Goal: Find contact information

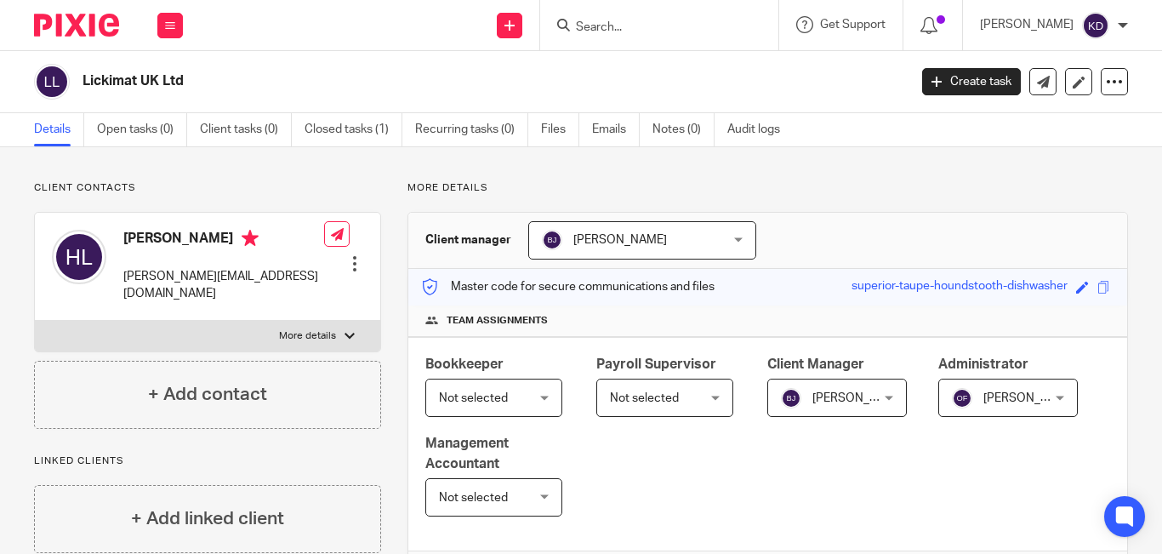
click at [650, 30] on input "Search" at bounding box center [650, 27] width 153 height 15
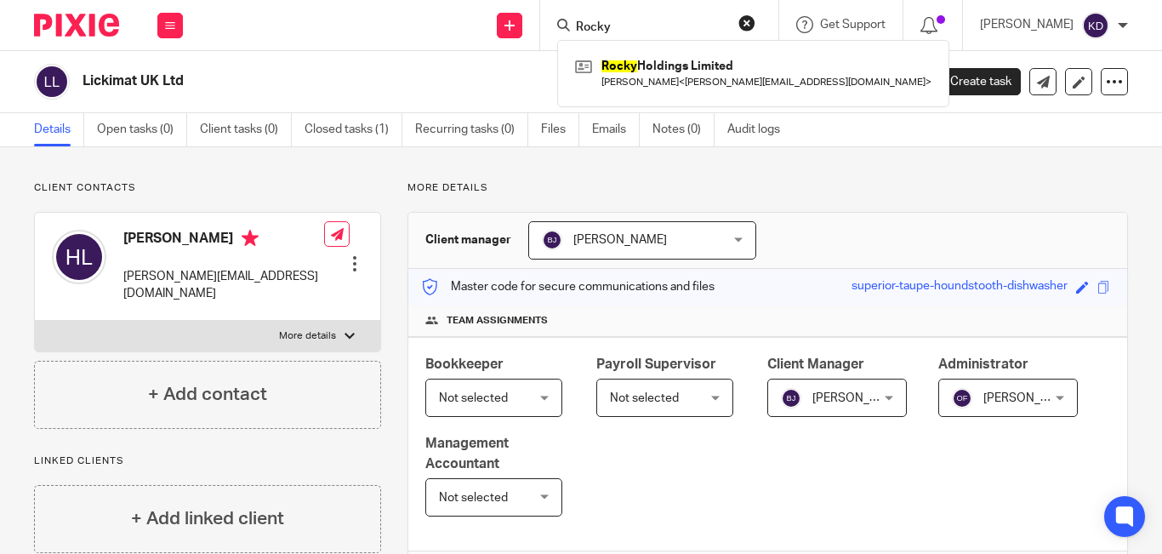
type input "Rocky"
click button "submit" at bounding box center [0, 0] width 0 height 0
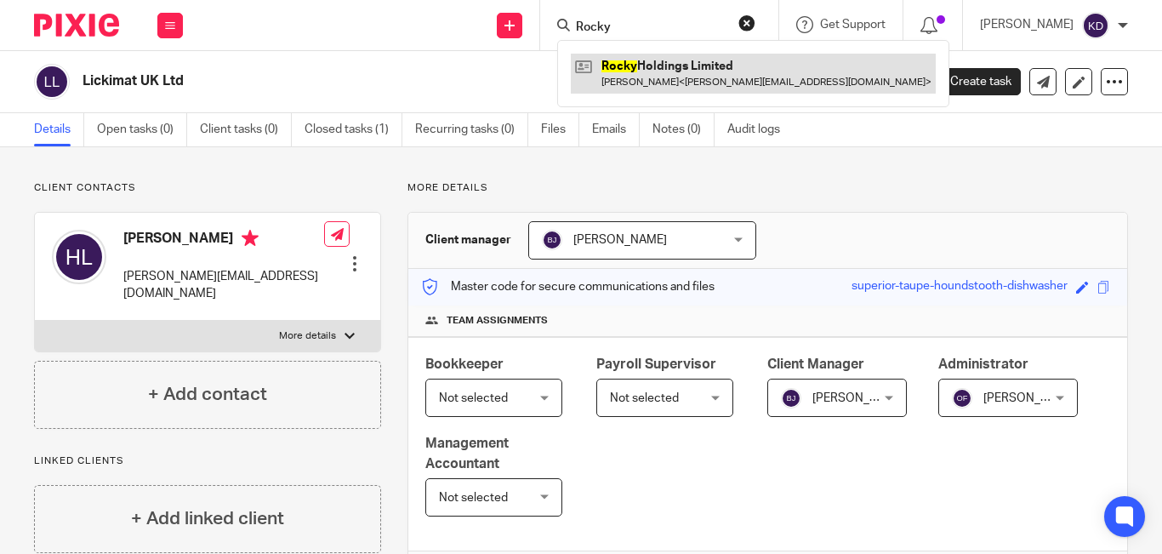
click at [664, 70] on link at bounding box center [753, 73] width 365 height 39
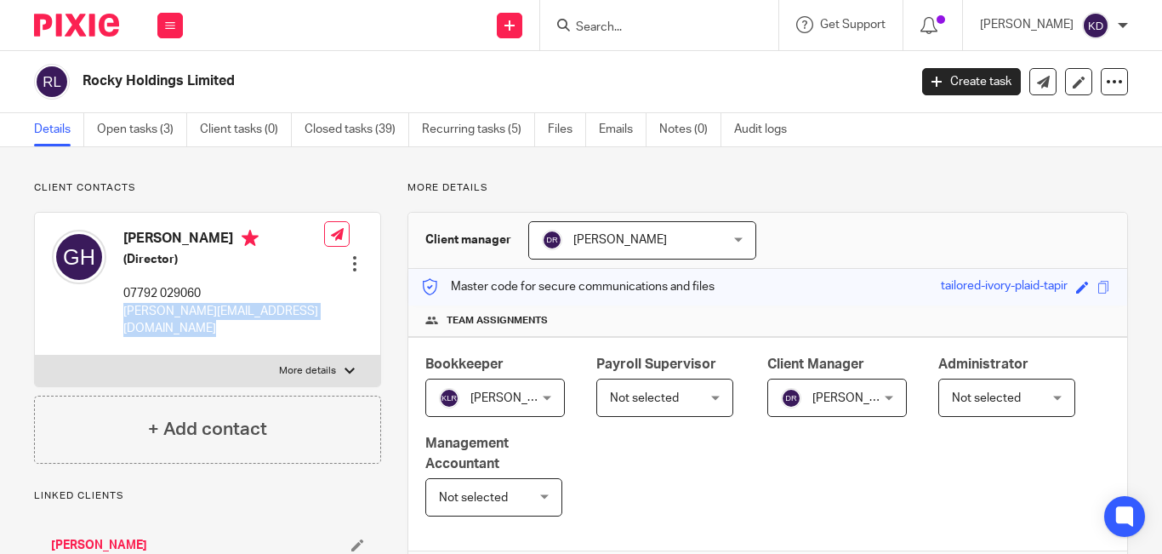
drag, startPoint x: 125, startPoint y: 311, endPoint x: 316, endPoint y: 323, distance: 191.0
click at [316, 323] on div "[PERSON_NAME] (Director) 07792 029060 [PERSON_NAME][EMAIL_ADDRESS][DOMAIN_NAME]…" at bounding box center [207, 284] width 345 height 142
copy div "[PERSON_NAME][EMAIL_ADDRESS][DOMAIN_NAME]"
